Goal: Task Accomplishment & Management: Manage account settings

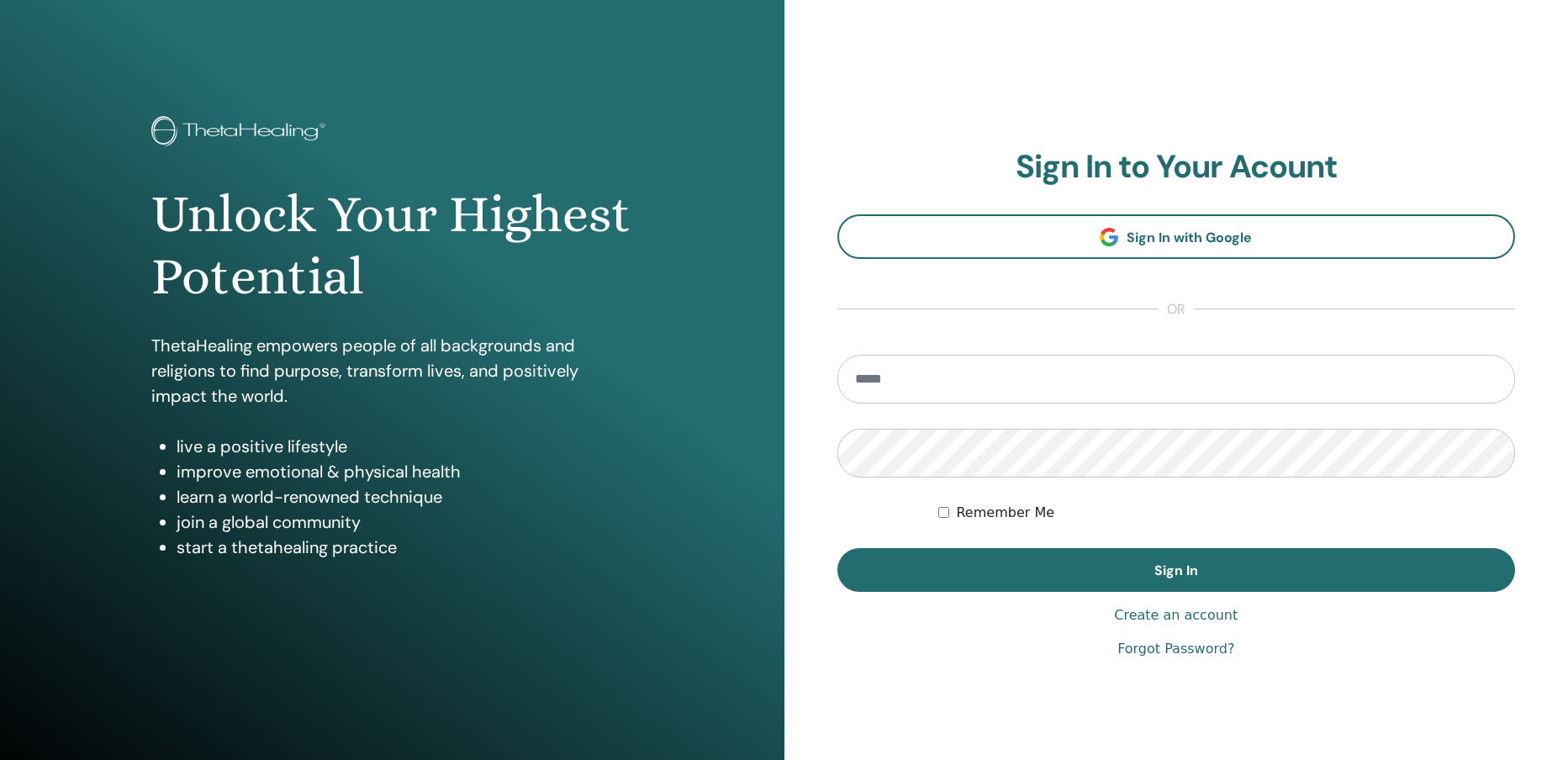
click at [1073, 373] on input "email" at bounding box center [1176, 379] width 679 height 49
click at [1074, 383] on input "email" at bounding box center [1176, 379] width 679 height 49
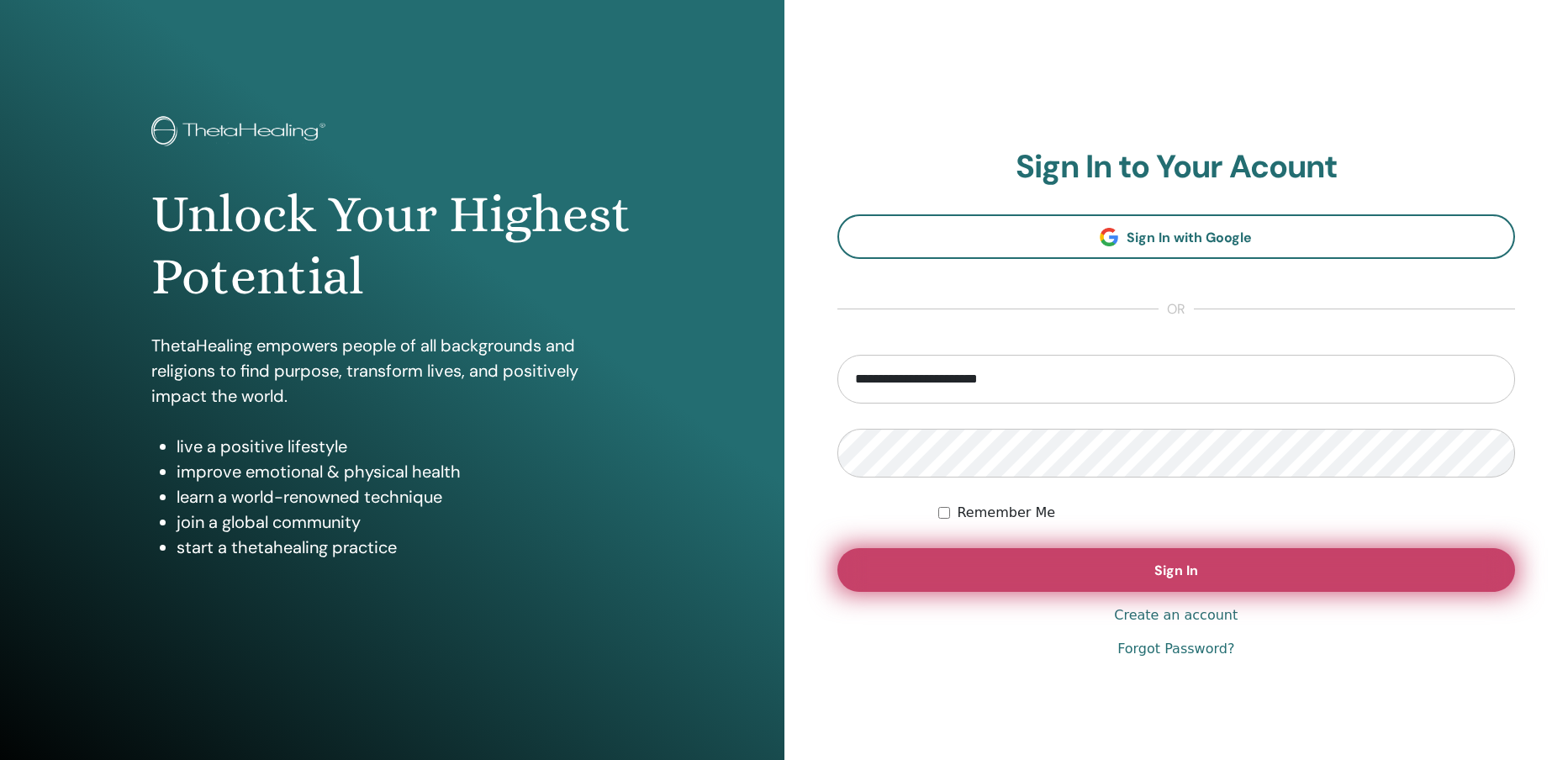
type input "**********"
click at [1099, 574] on button "Sign In" at bounding box center [1176, 570] width 679 height 44
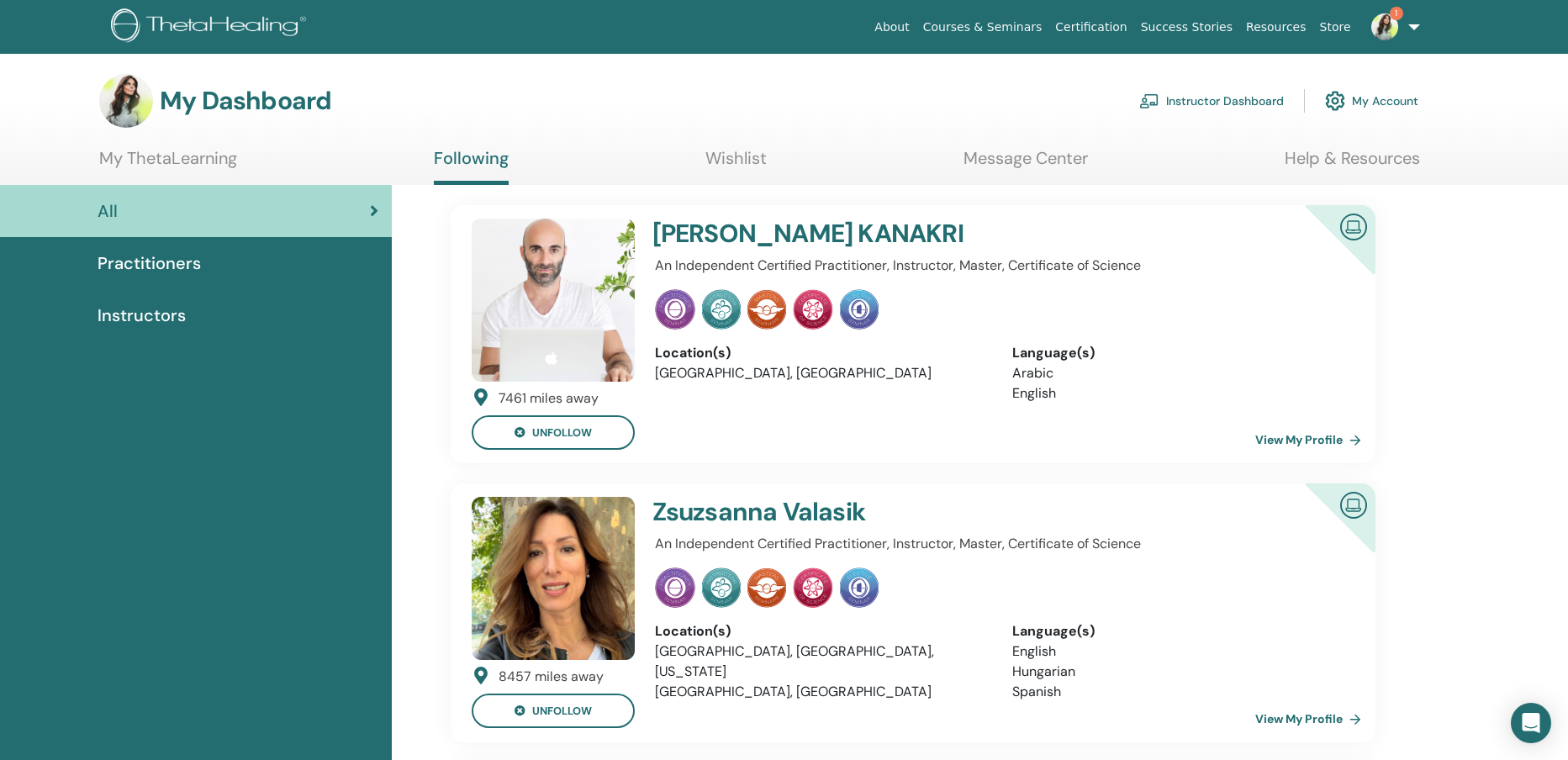
drag, startPoint x: 0, startPoint y: 0, endPoint x: 1376, endPoint y: 29, distance: 1376.3
click at [1376, 29] on img at bounding box center [1385, 27] width 27 height 27
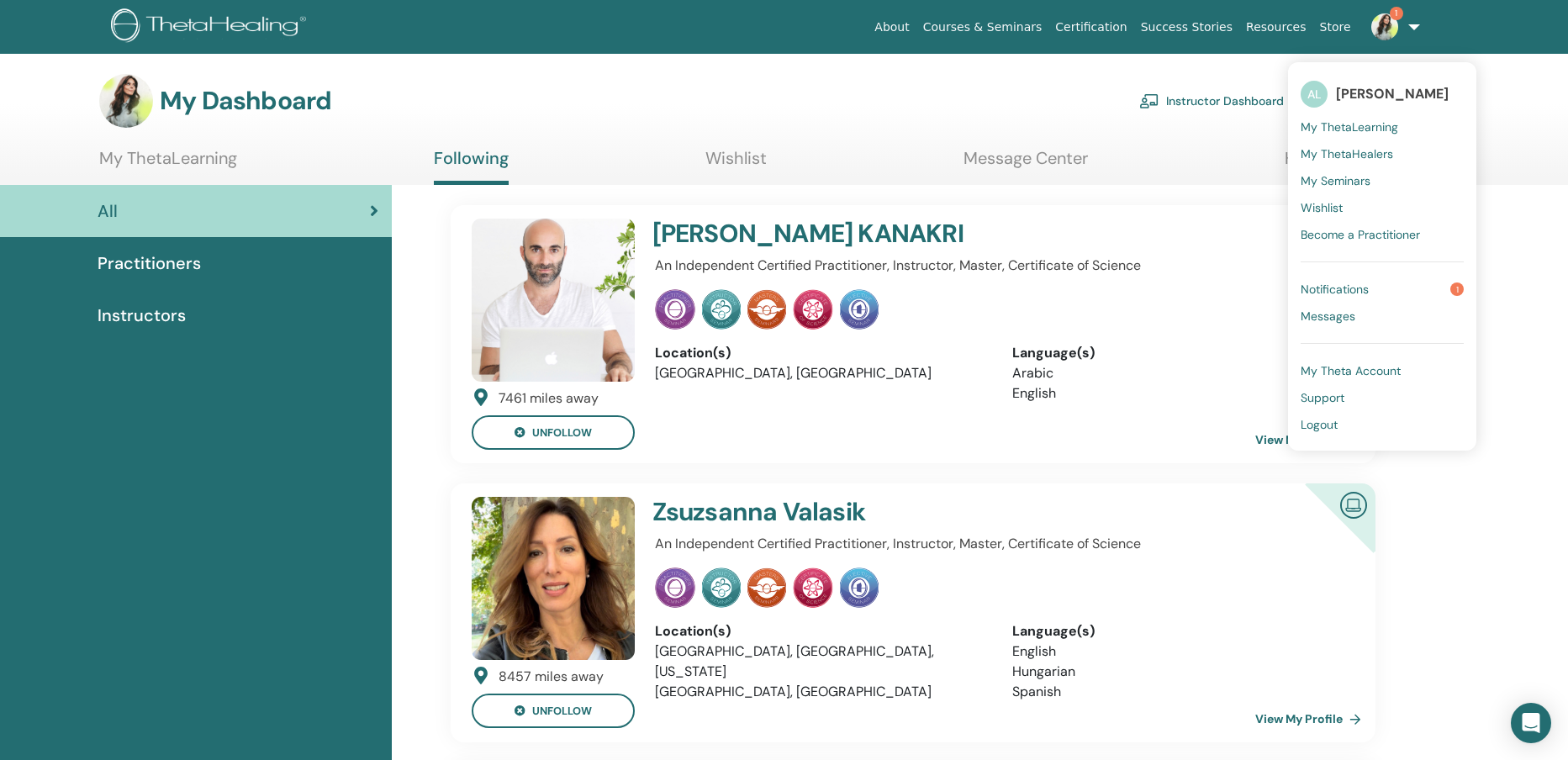
click at [1358, 179] on span "My Seminars" at bounding box center [1335, 181] width 70 height 15
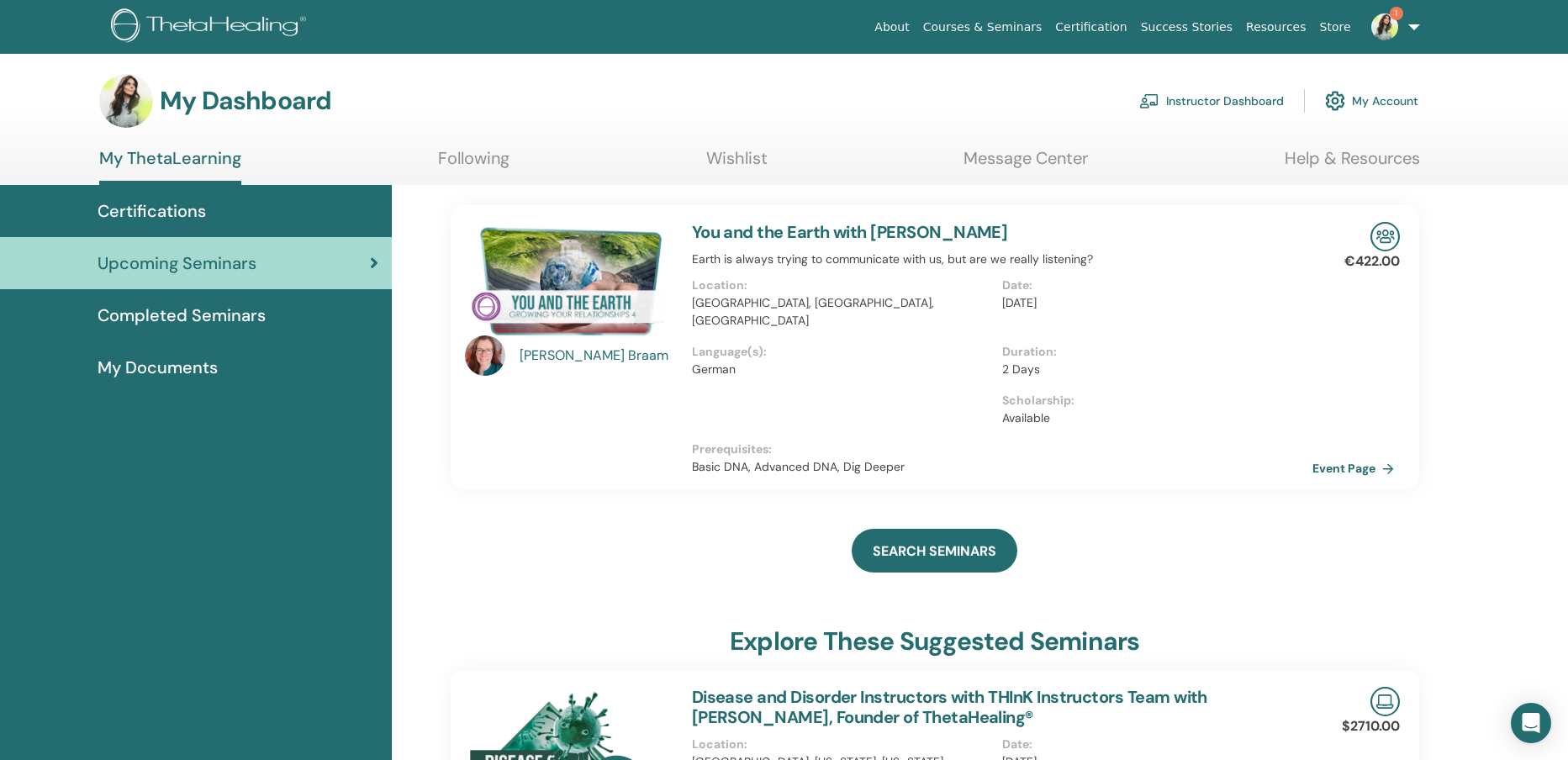
click at [1171, 107] on link "Instructor Dashboard" at bounding box center [1211, 101] width 144 height 37
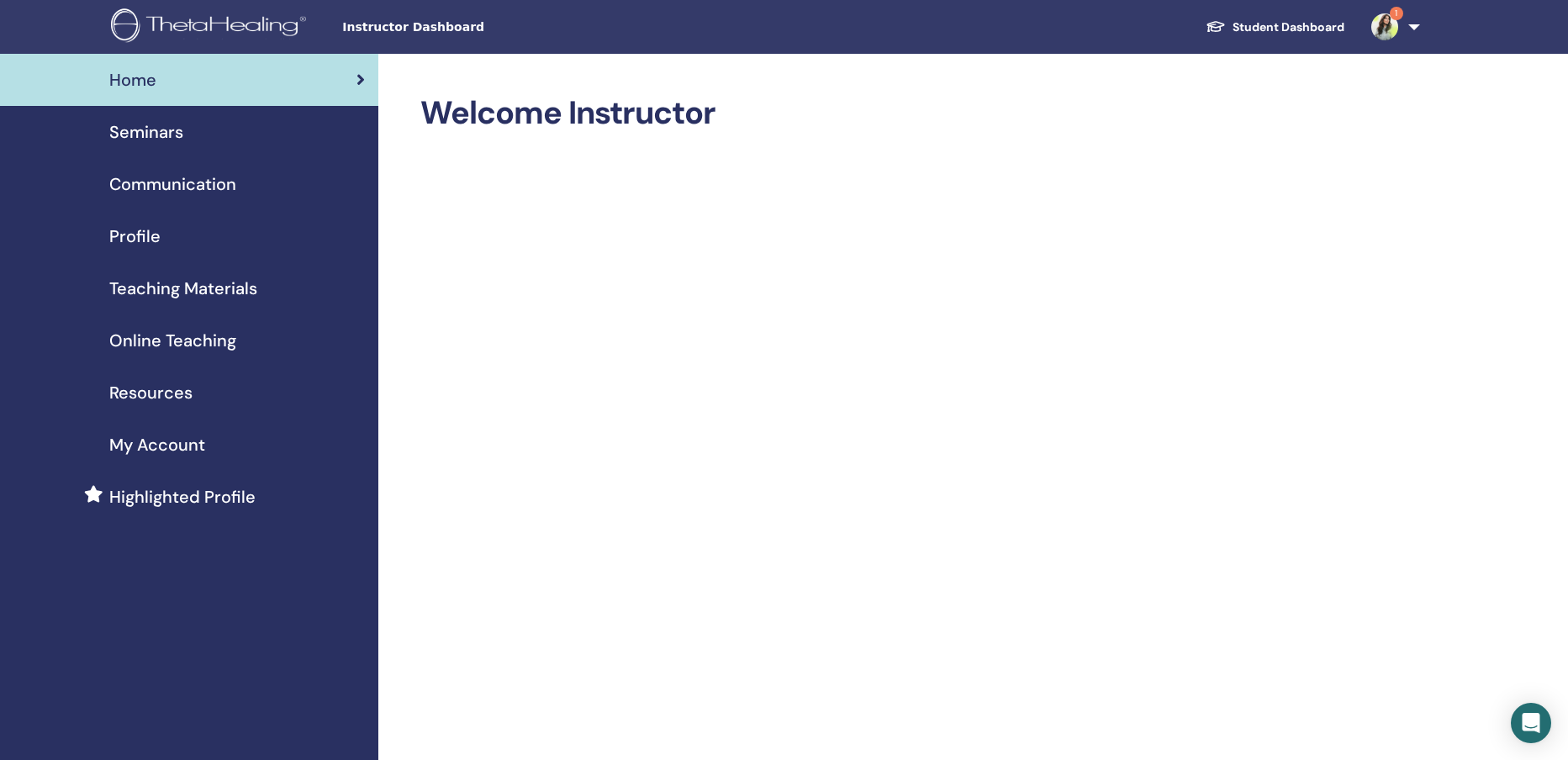
click at [175, 125] on span "Seminars" at bounding box center [147, 132] width 74 height 25
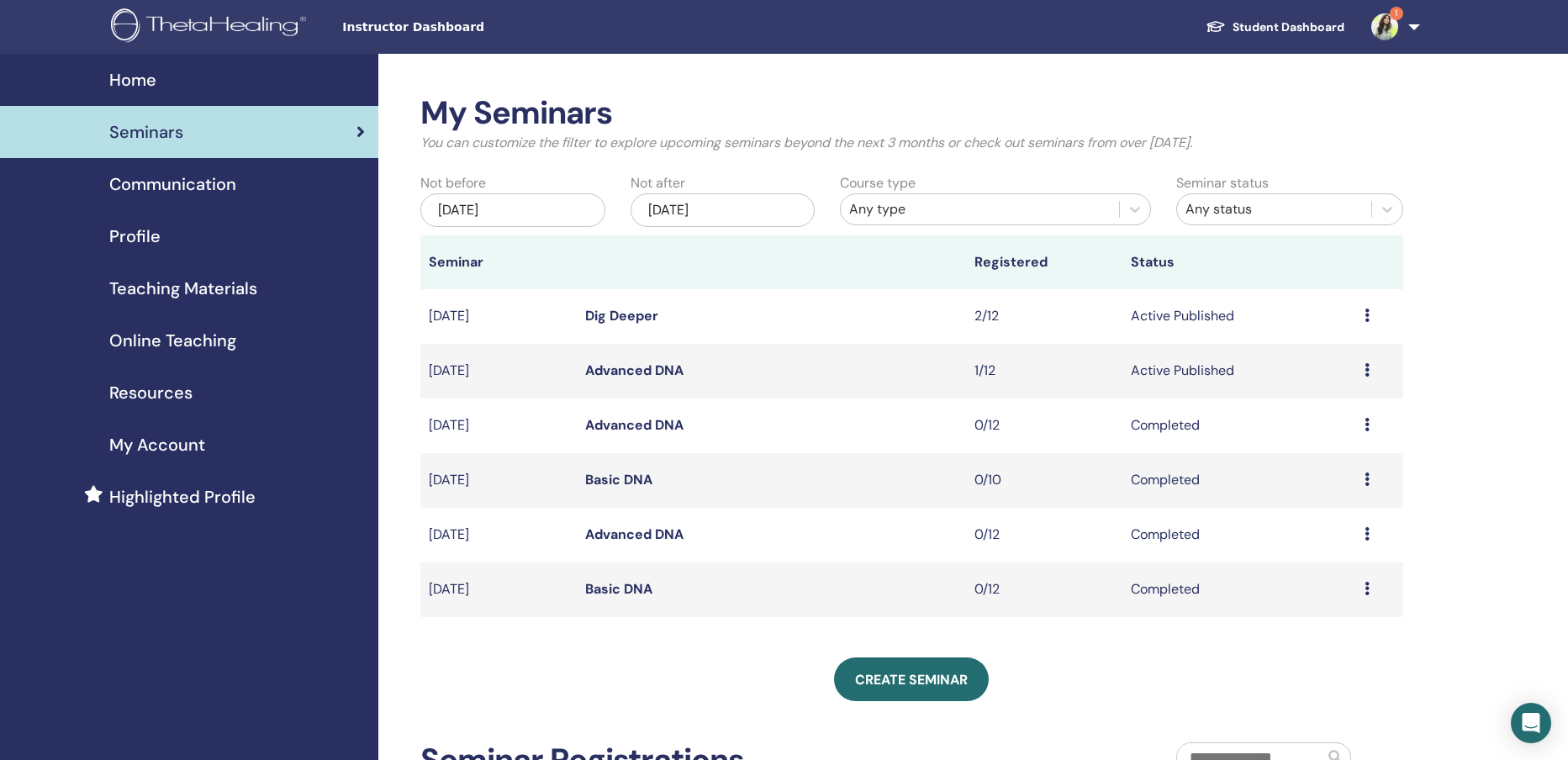
click at [758, 211] on div "Dec/04, 2025" at bounding box center [722, 210] width 185 height 34
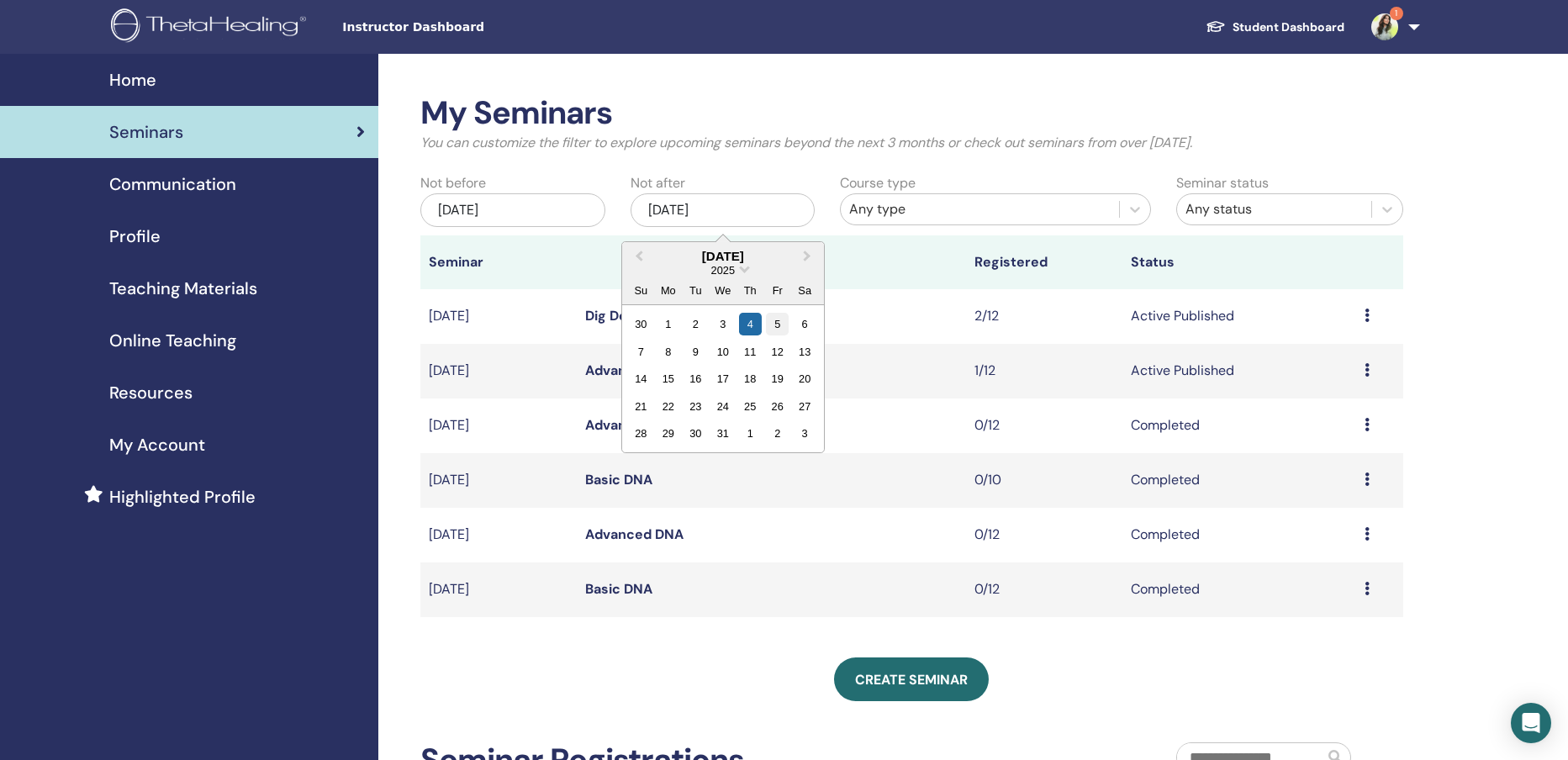
click at [784, 329] on div "5" at bounding box center [777, 324] width 23 height 23
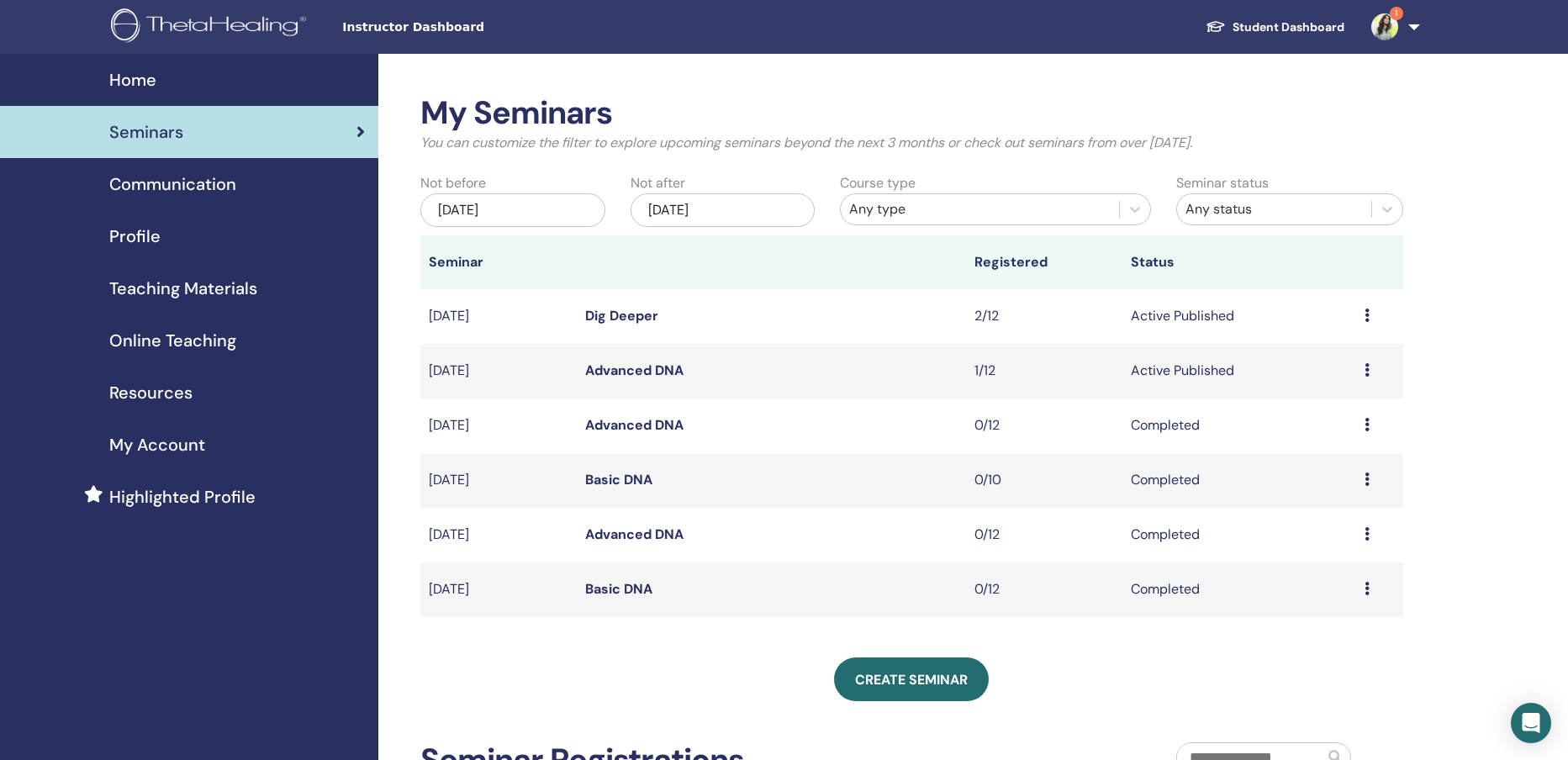
click at [731, 221] on div "Dec/05, 2025" at bounding box center [722, 210] width 185 height 34
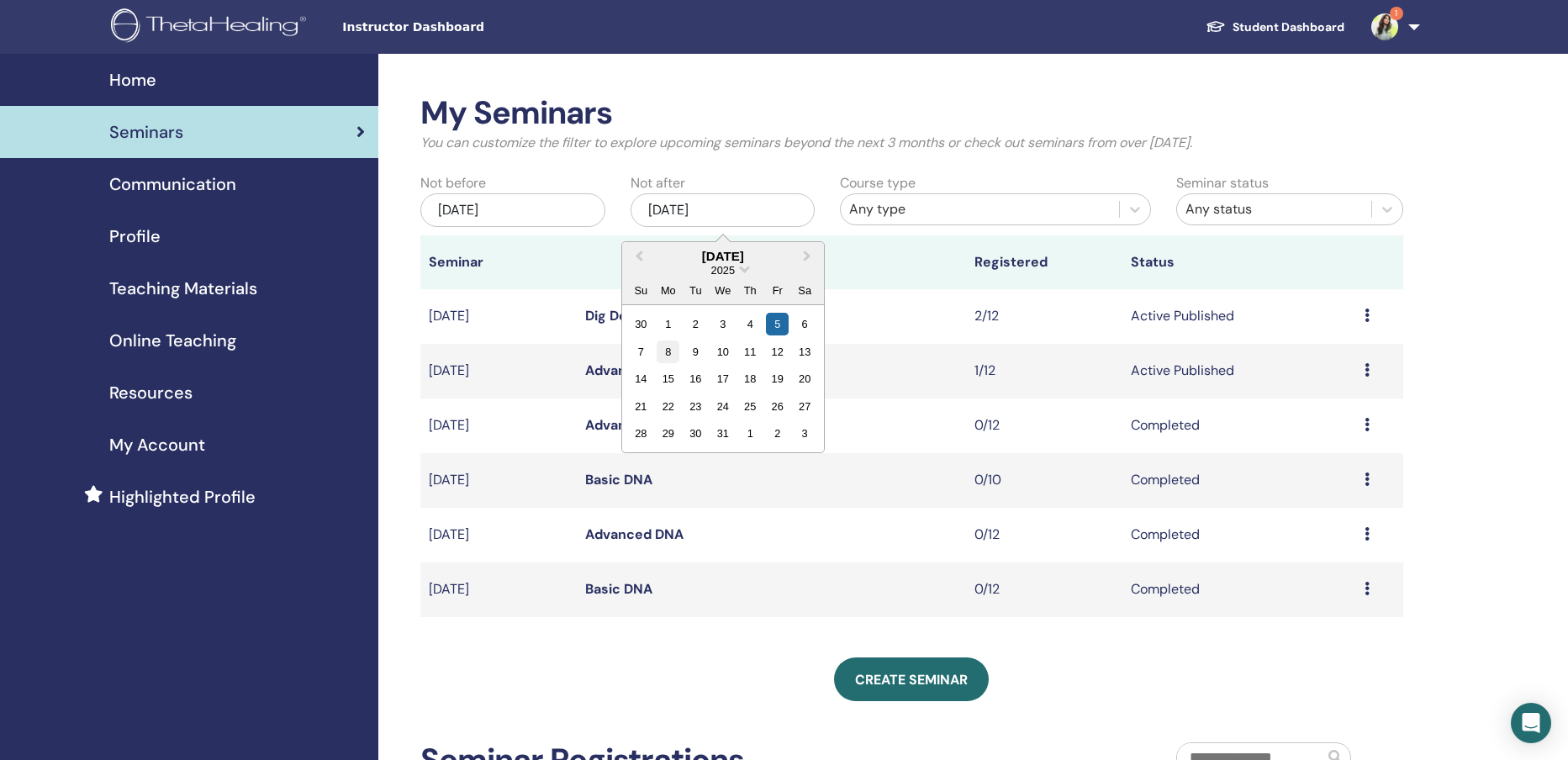
click at [672, 356] on div "8" at bounding box center [668, 352] width 23 height 23
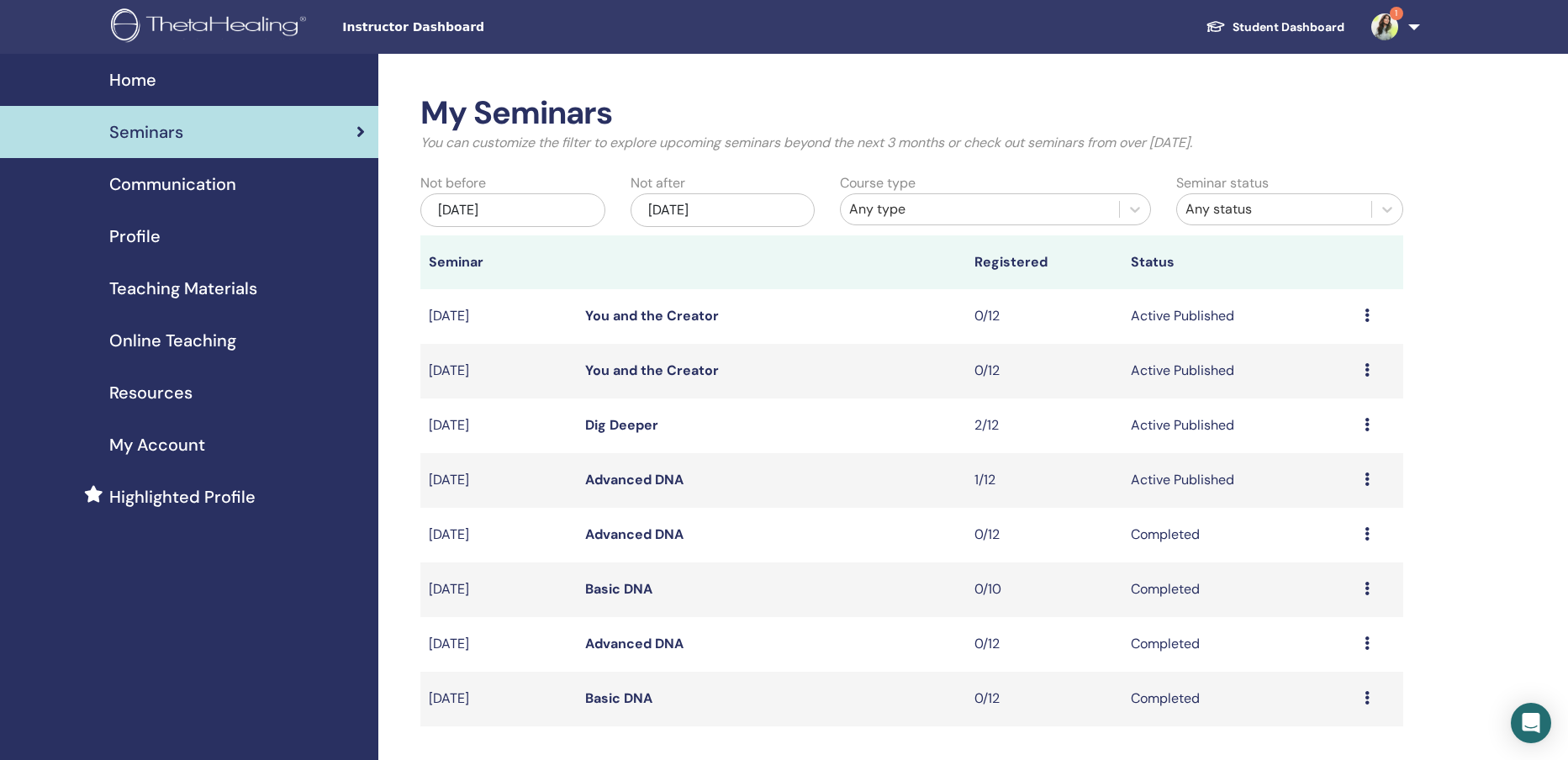
click at [1368, 320] on icon at bounding box center [1367, 315] width 5 height 13
click at [1347, 410] on p "Cancel" at bounding box center [1323, 409] width 64 height 20
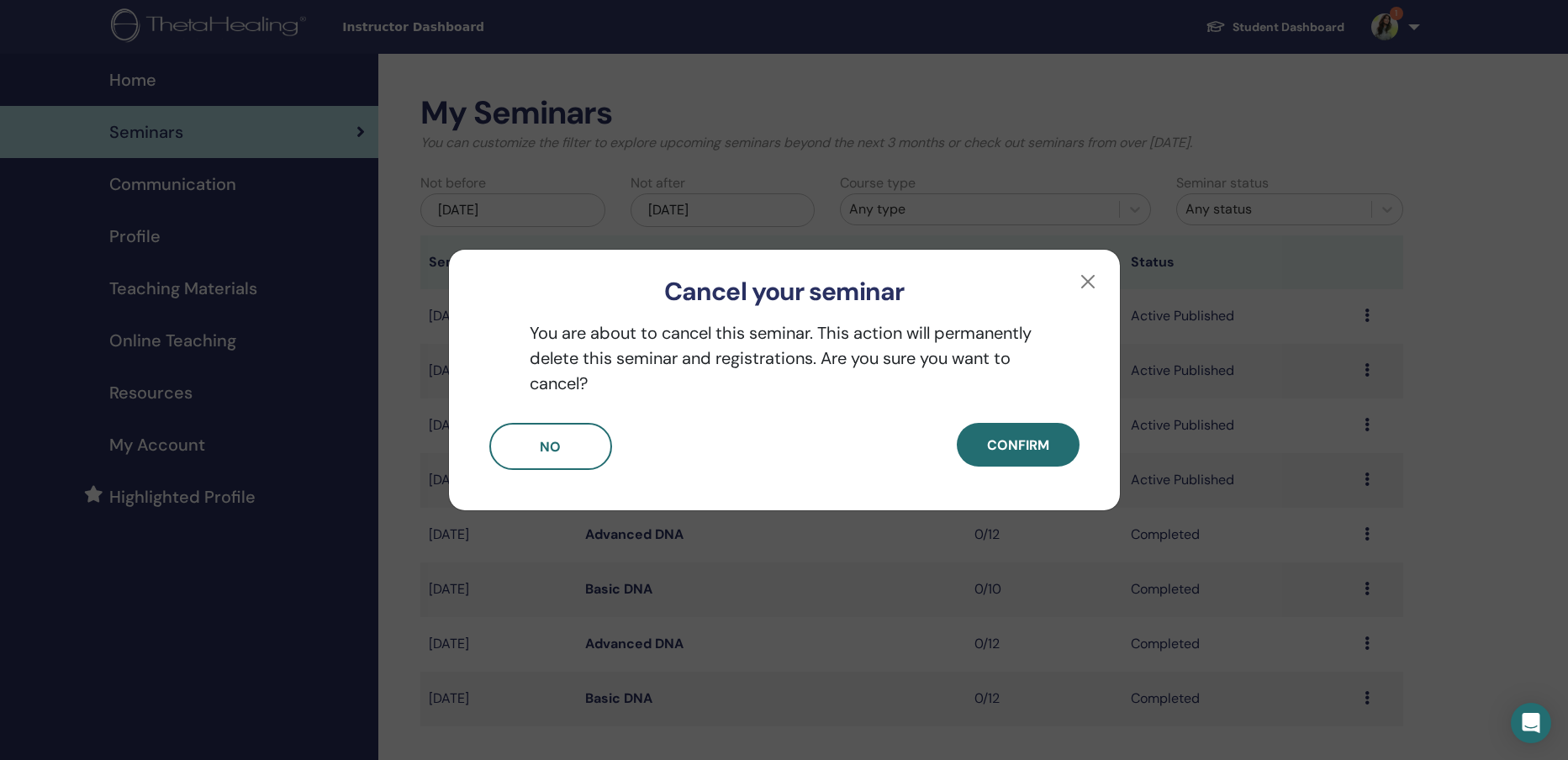
click at [1024, 452] on span "Confirm" at bounding box center [1019, 445] width 62 height 18
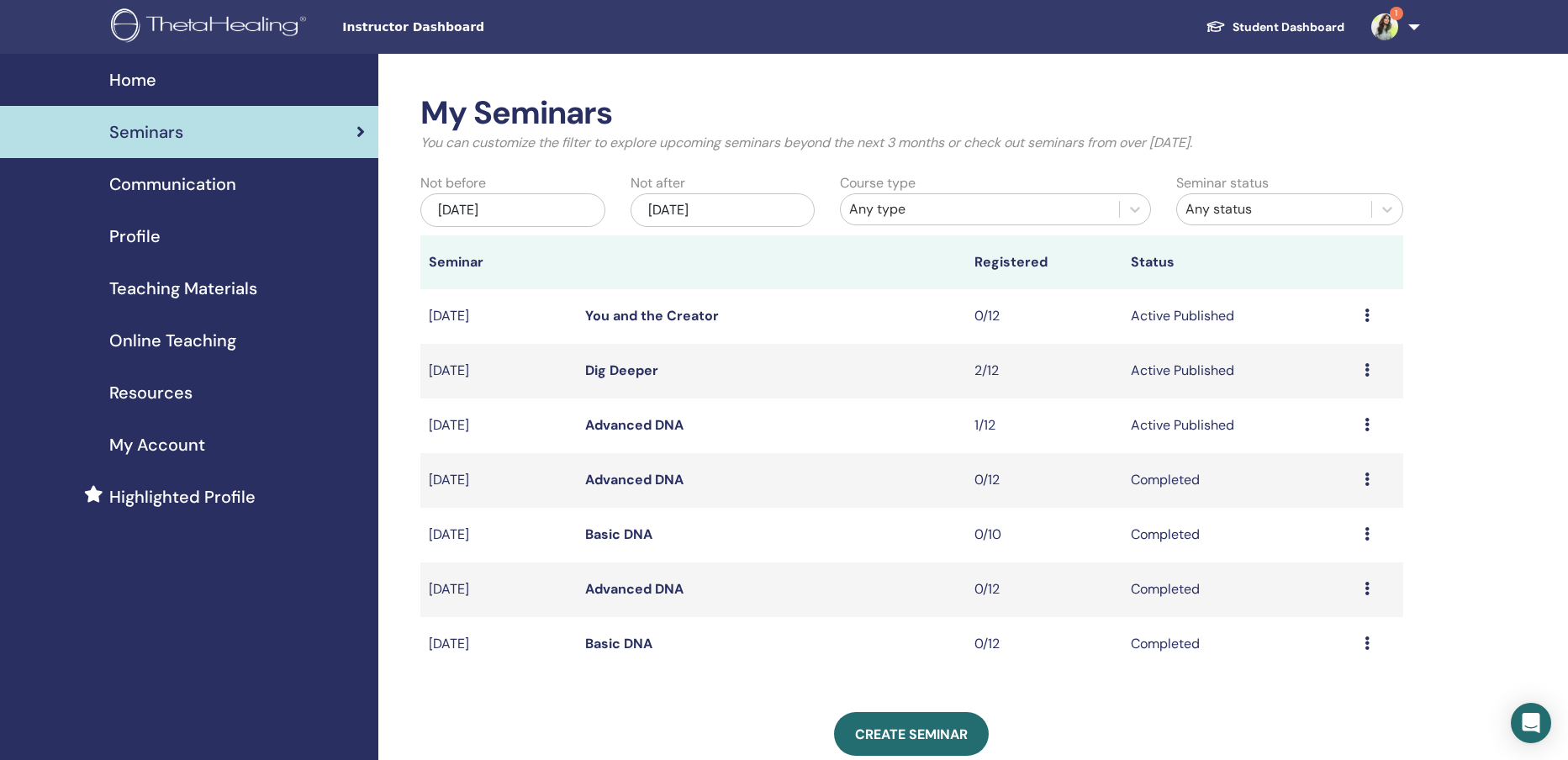
click at [1385, 26] on img at bounding box center [1385, 27] width 27 height 27
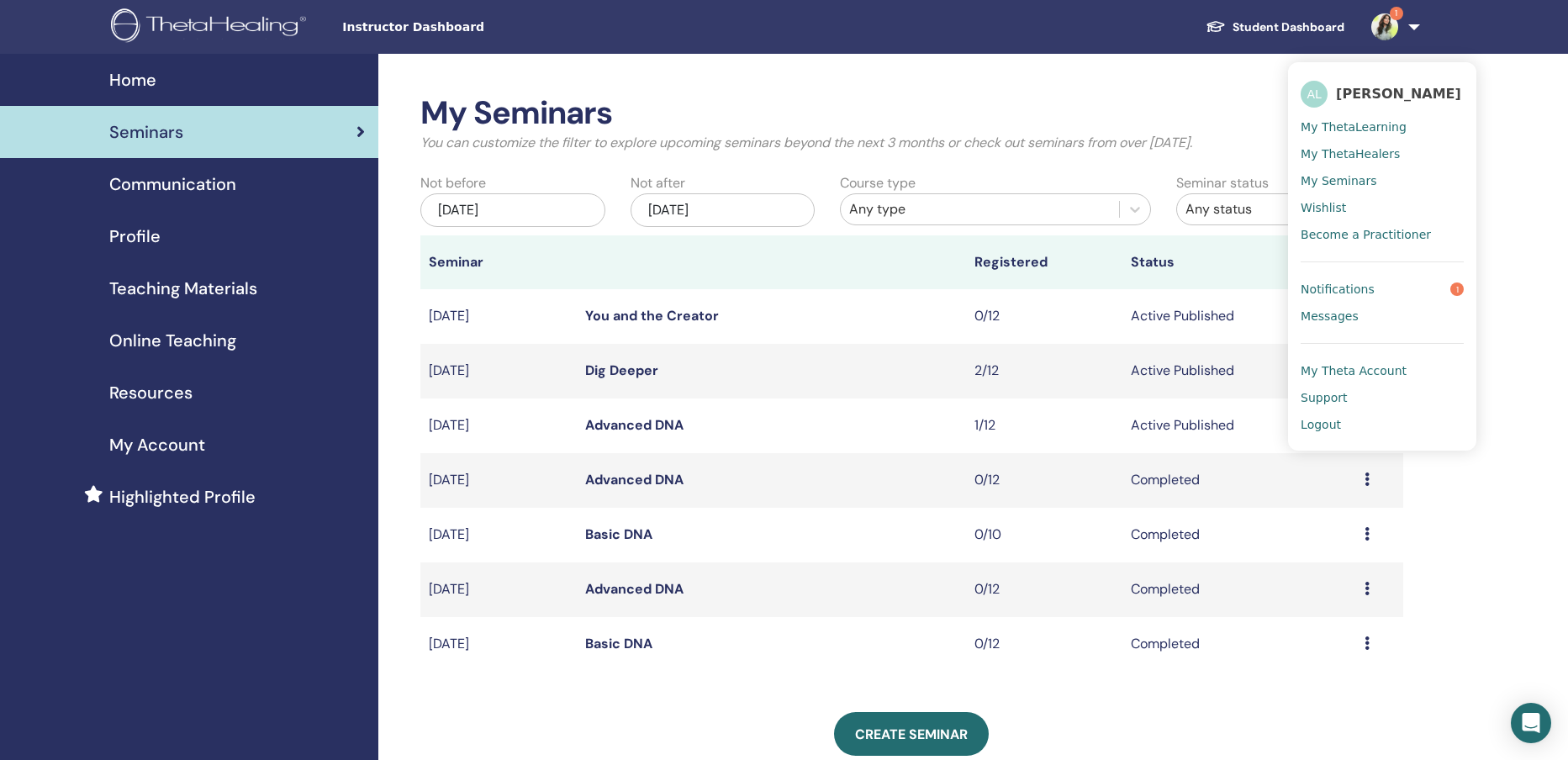
click at [1327, 315] on span "Messages" at bounding box center [1329, 316] width 58 height 15
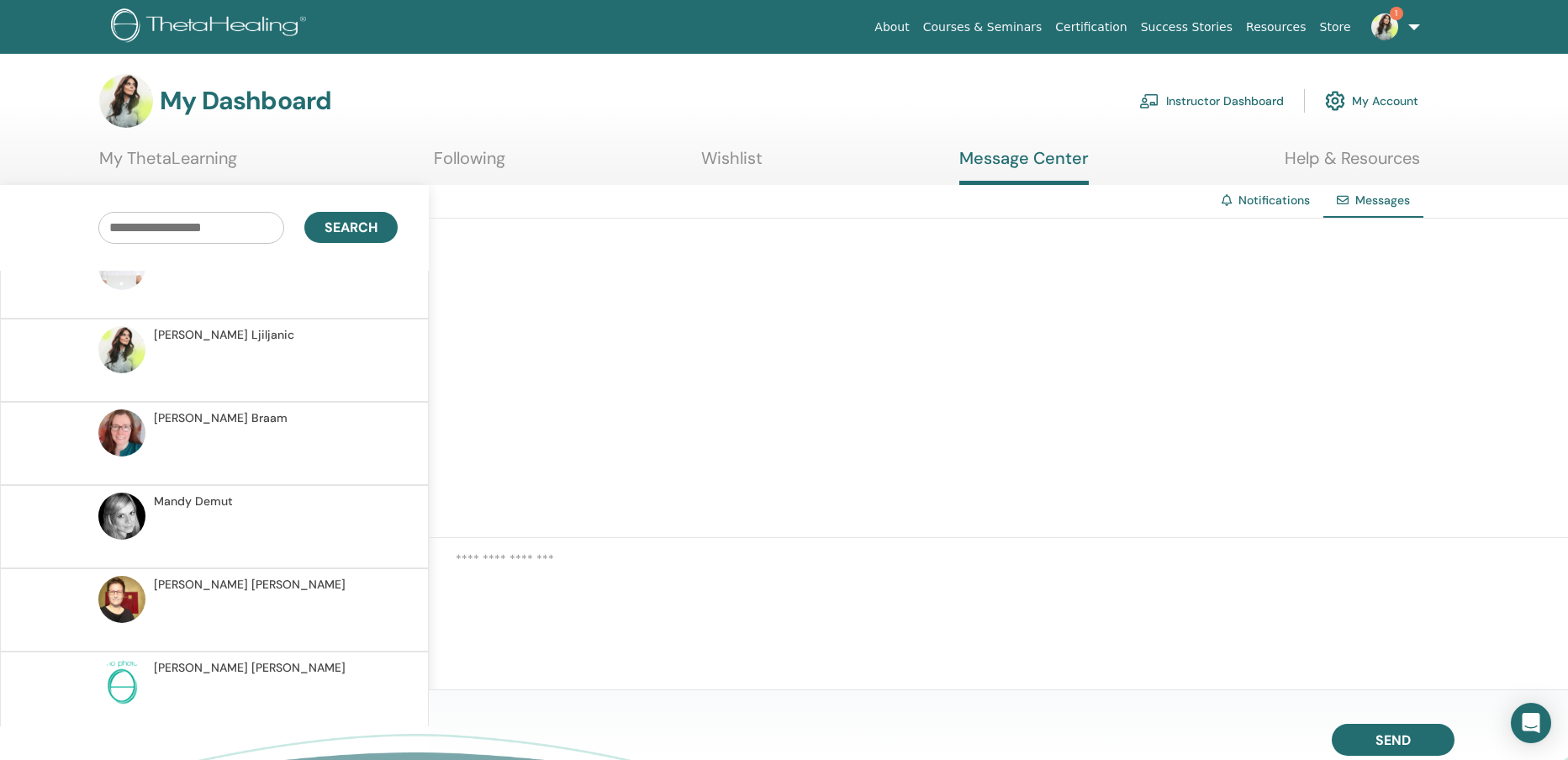
scroll to position [759, 0]
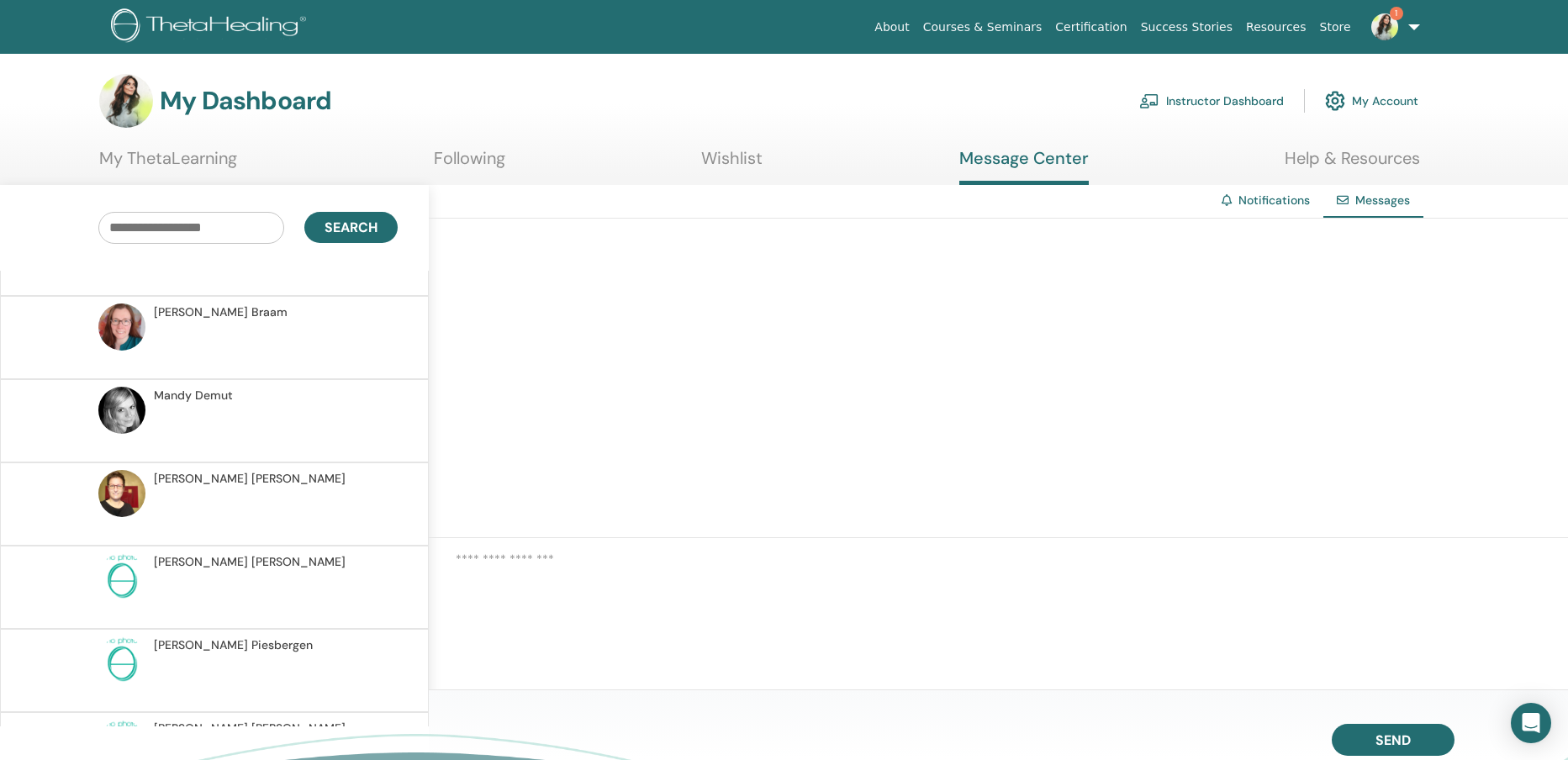
click at [338, 404] on p at bounding box center [275, 429] width 244 height 51
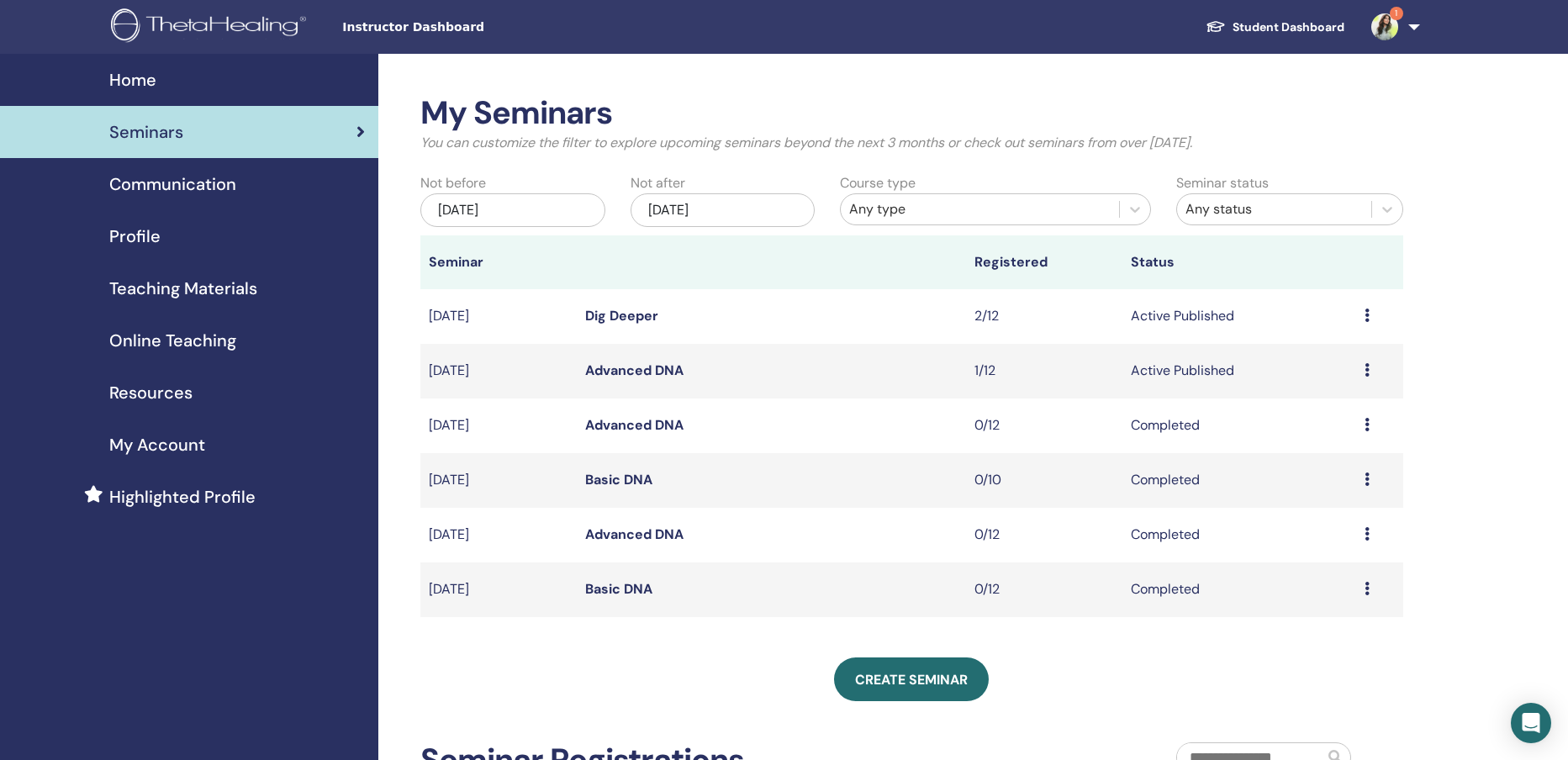
click at [1380, 25] on img at bounding box center [1385, 27] width 27 height 27
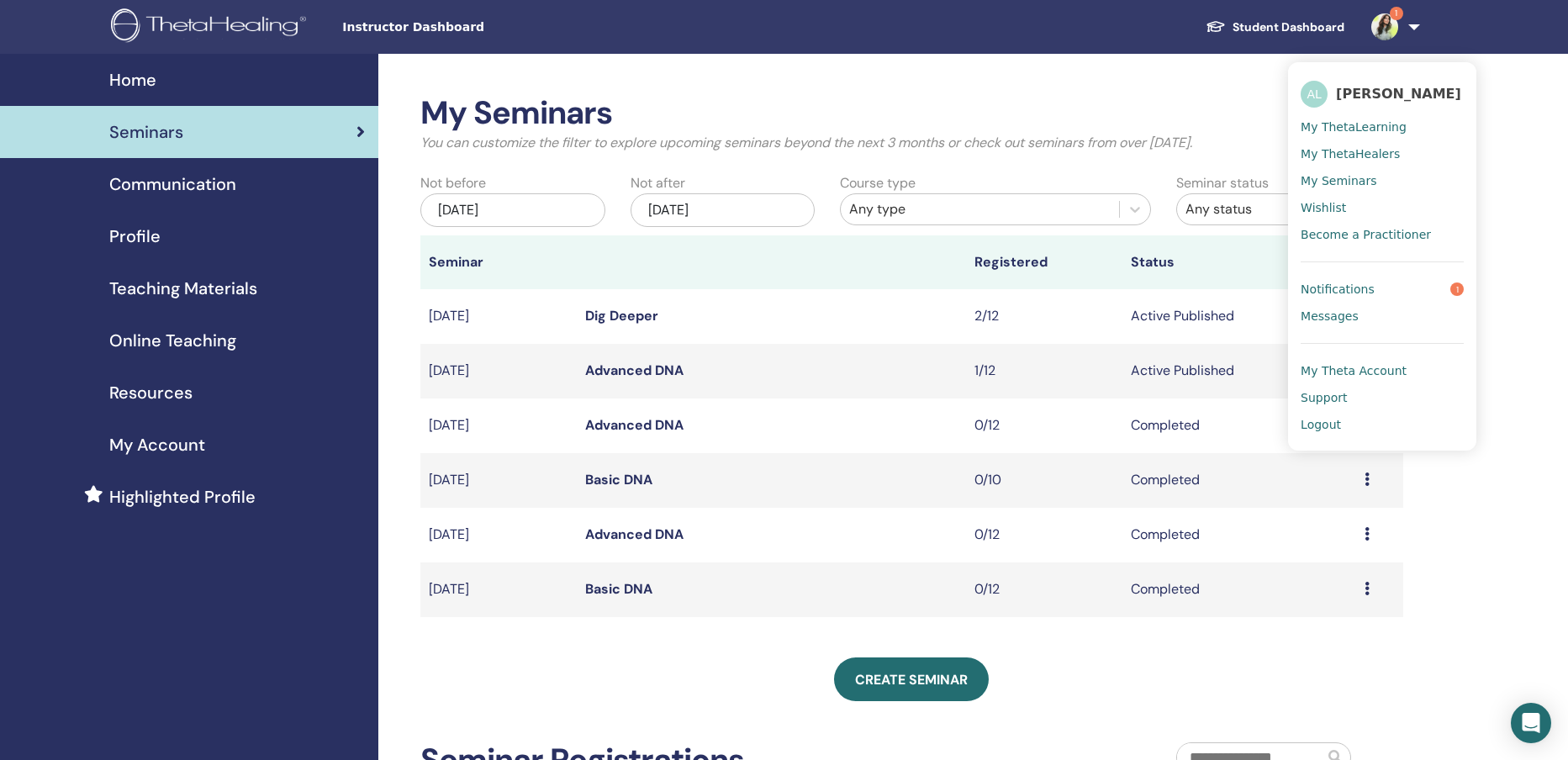
click at [1364, 288] on span "Notifications" at bounding box center [1338, 289] width 74 height 15
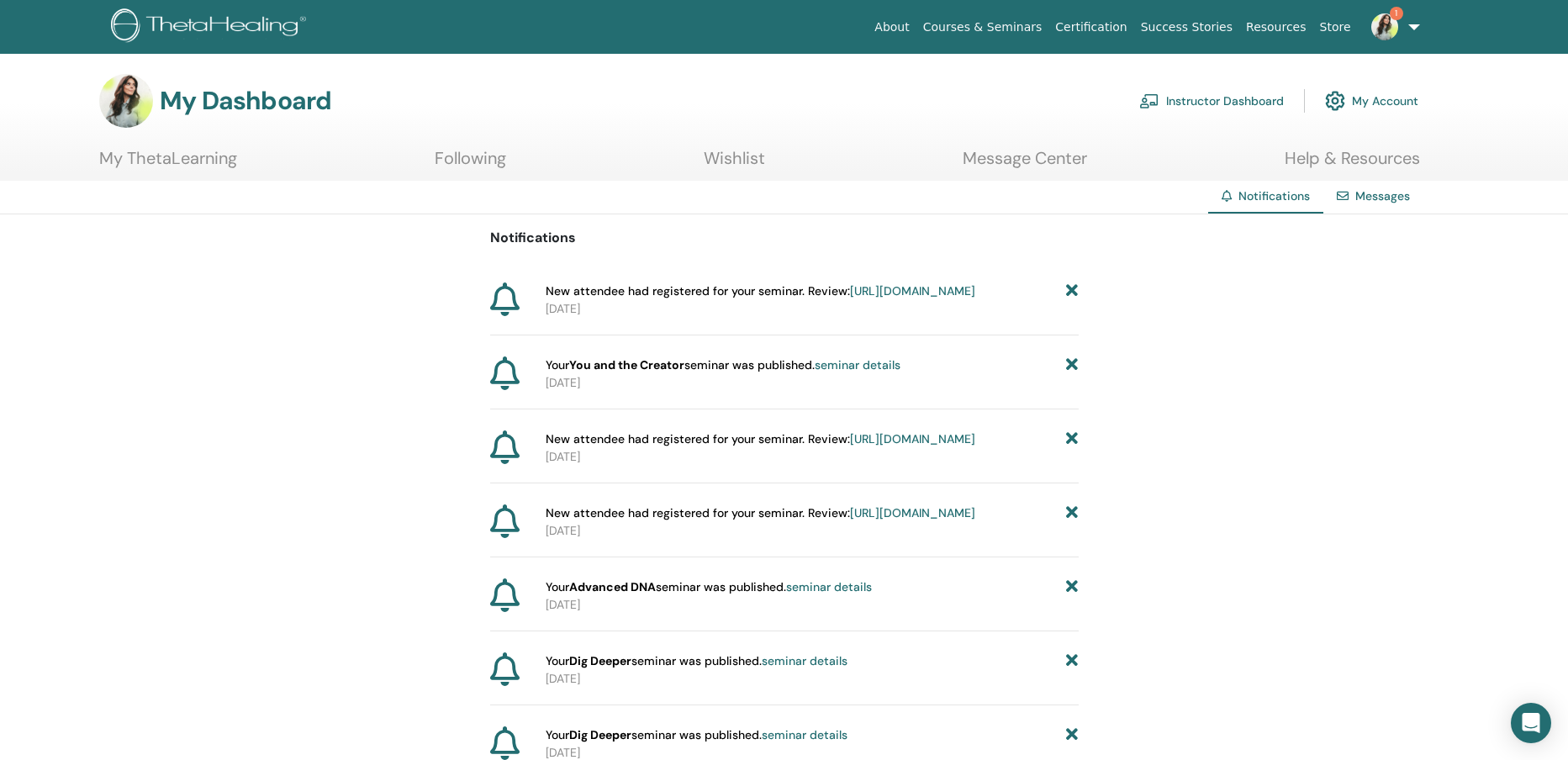
click at [1416, 29] on link "1" at bounding box center [1392, 27] width 69 height 54
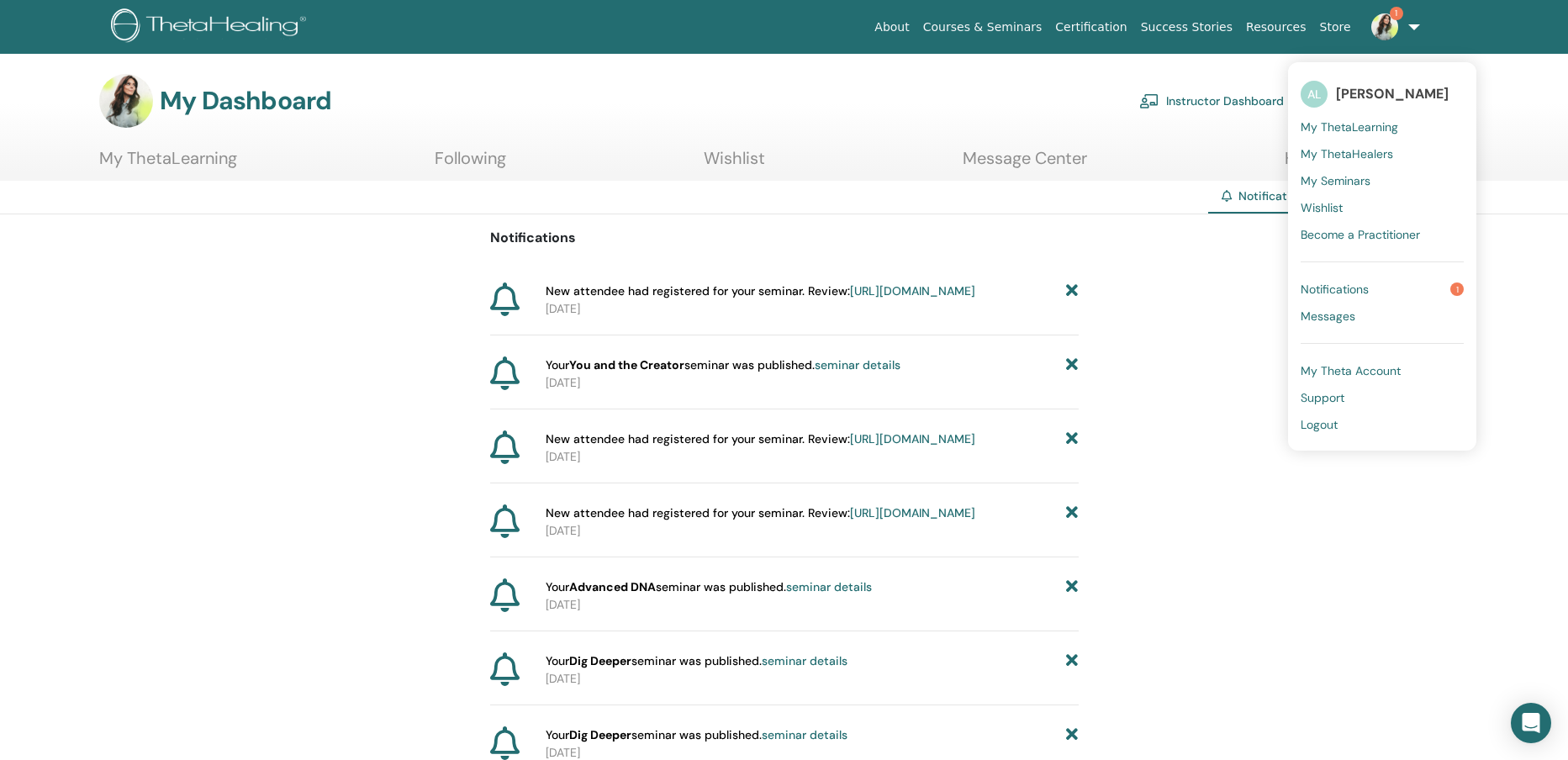
click at [1333, 422] on span "Logout" at bounding box center [1319, 424] width 37 height 15
